Goal: Information Seeking & Learning: Understand process/instructions

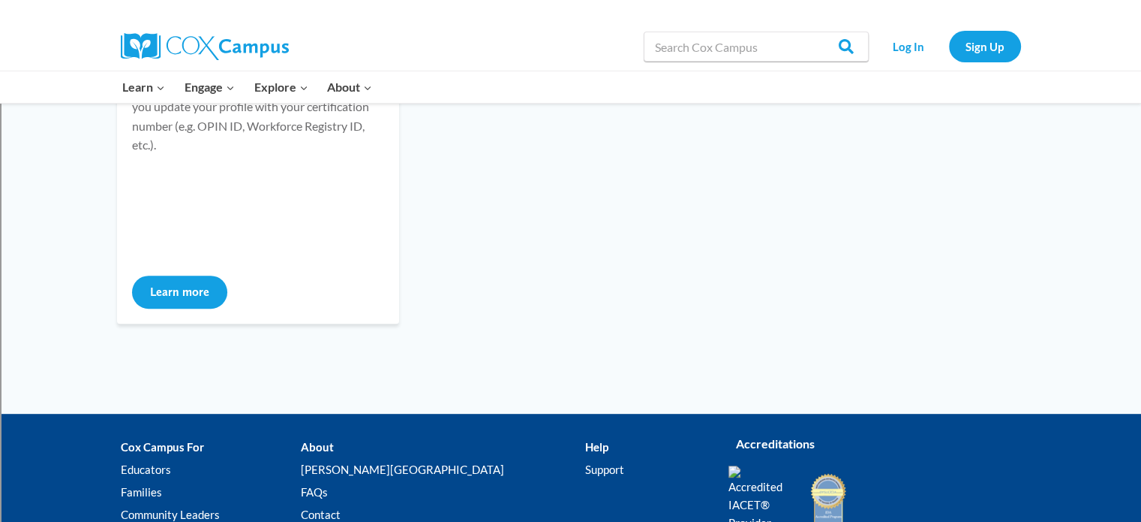
scroll to position [835, 0]
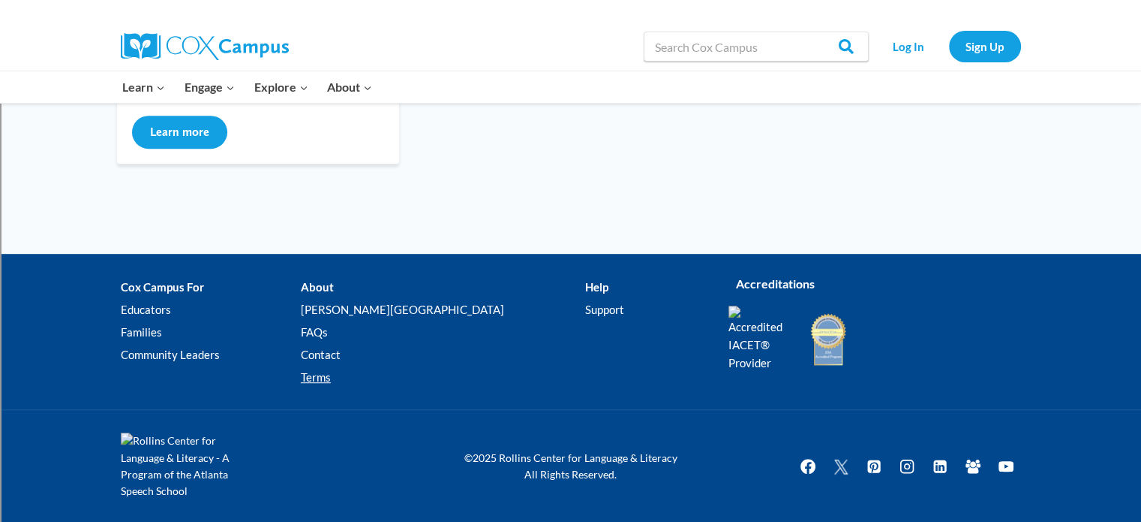
click at [363, 377] on link "Terms" at bounding box center [443, 377] width 284 height 23
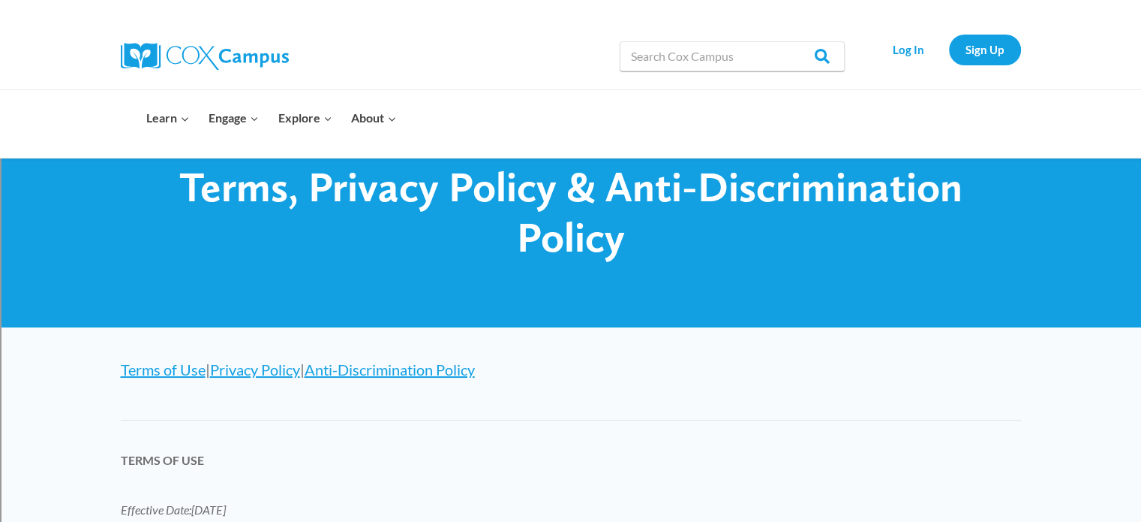
scroll to position [65, 0]
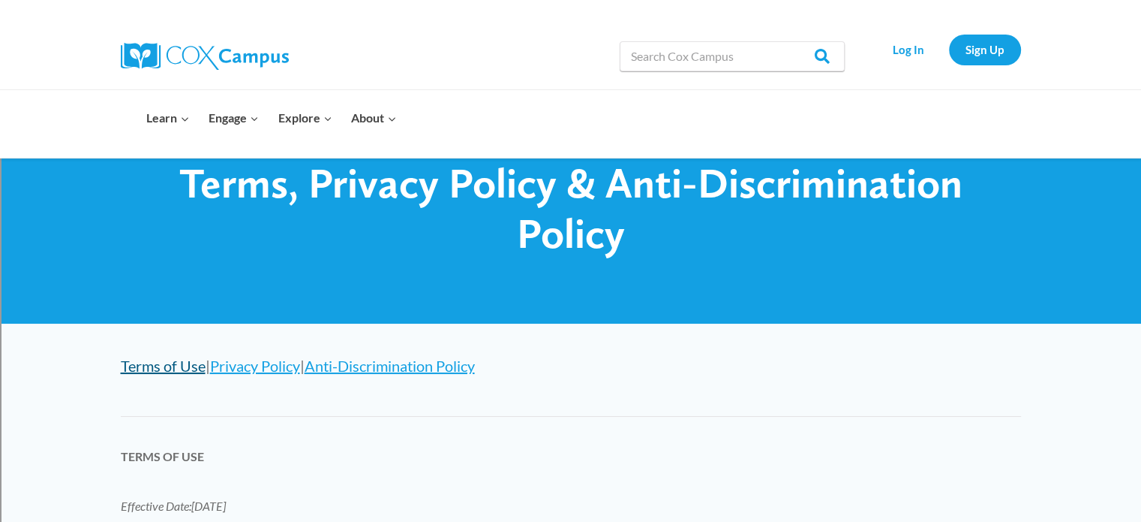
click at [182, 370] on link "Terms of Use" at bounding box center [163, 365] width 85 height 18
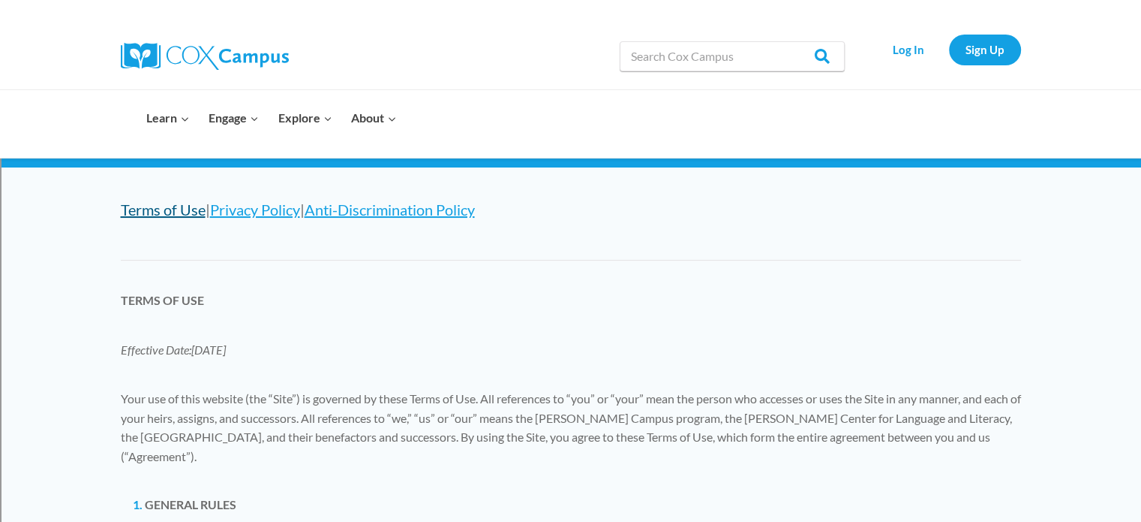
scroll to position [284, 0]
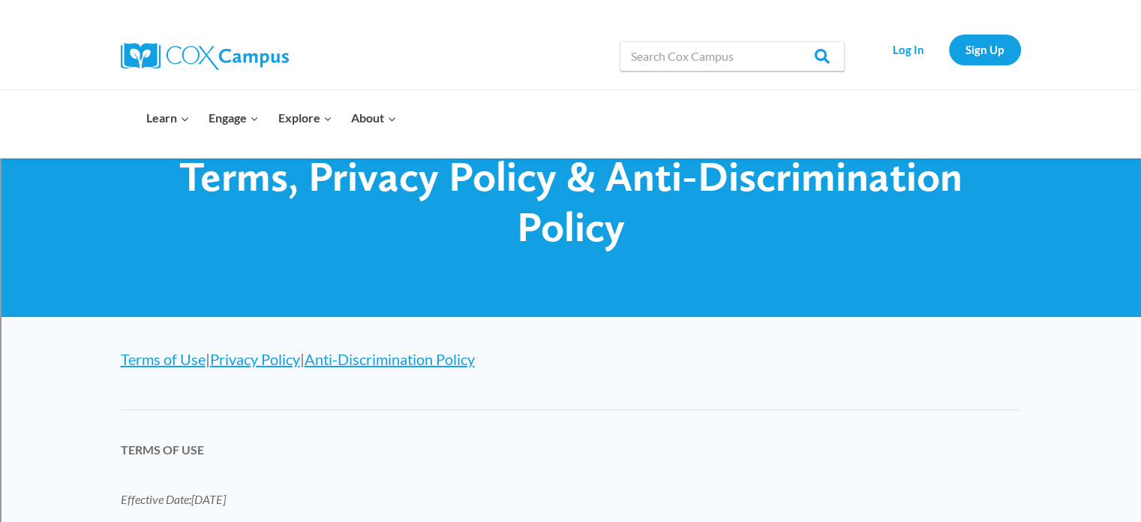
scroll to position [65, 0]
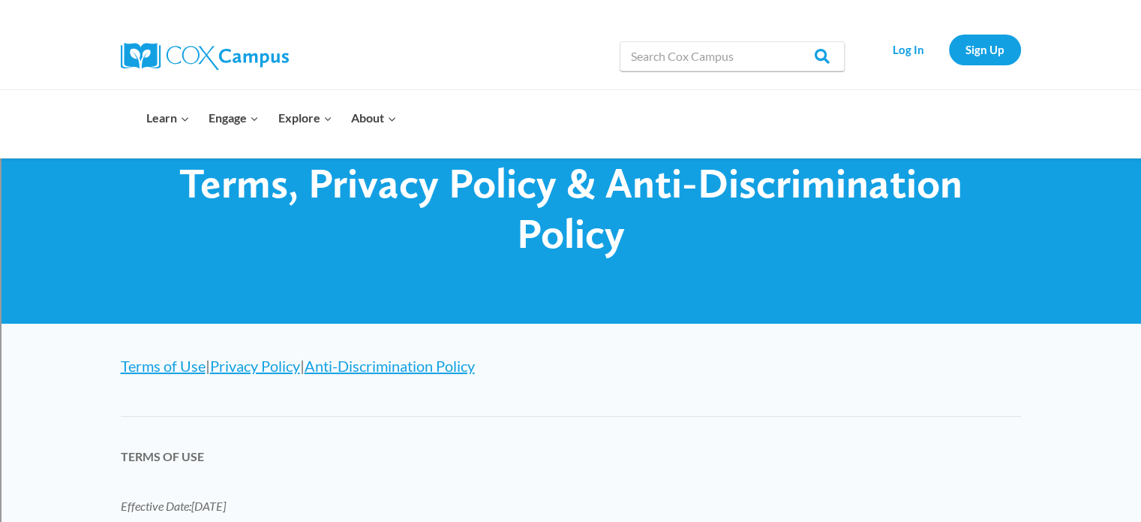
click at [285, 377] on div at bounding box center [571, 377] width 901 height 1
click at [284, 368] on link "Privacy Policy" at bounding box center [255, 365] width 90 height 18
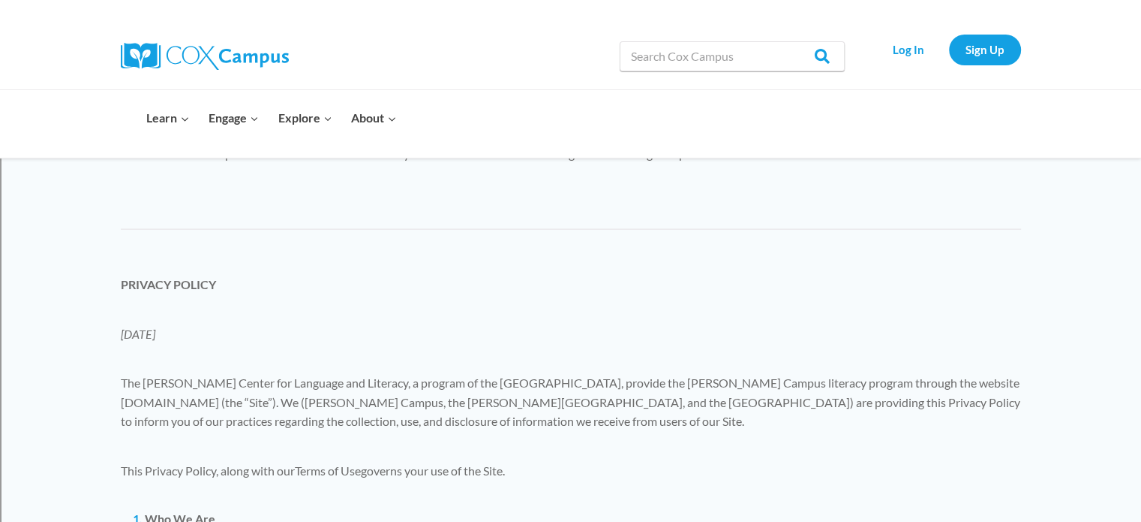
scroll to position [3406, 0]
